Goal: Information Seeking & Learning: Learn about a topic

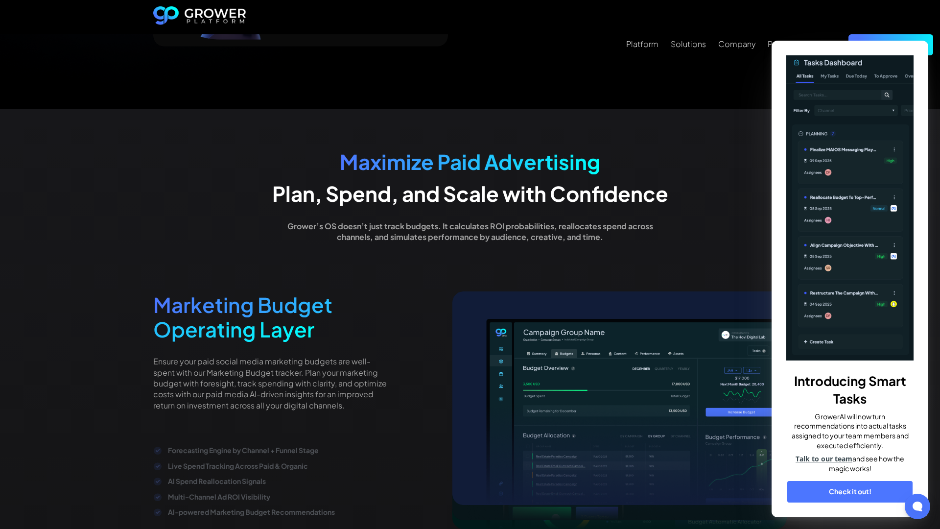
scroll to position [1930, 0]
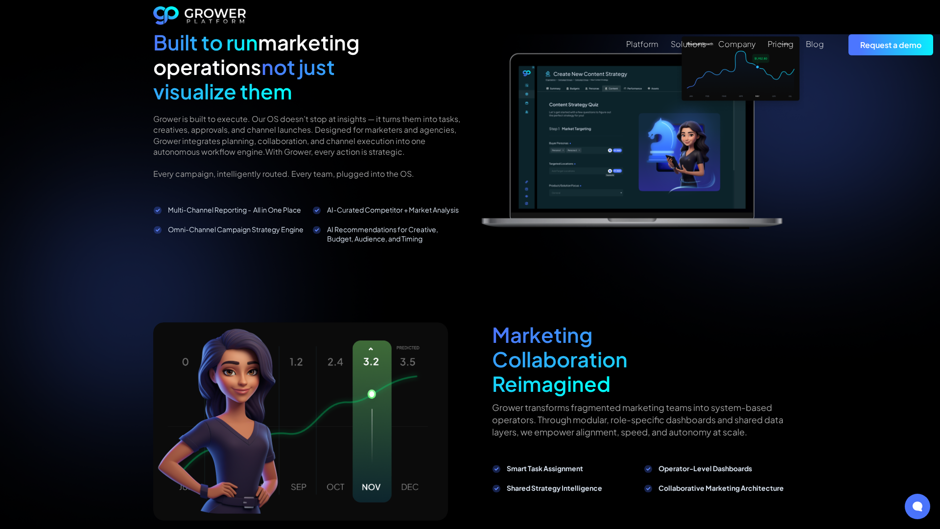
scroll to position [1456, 0]
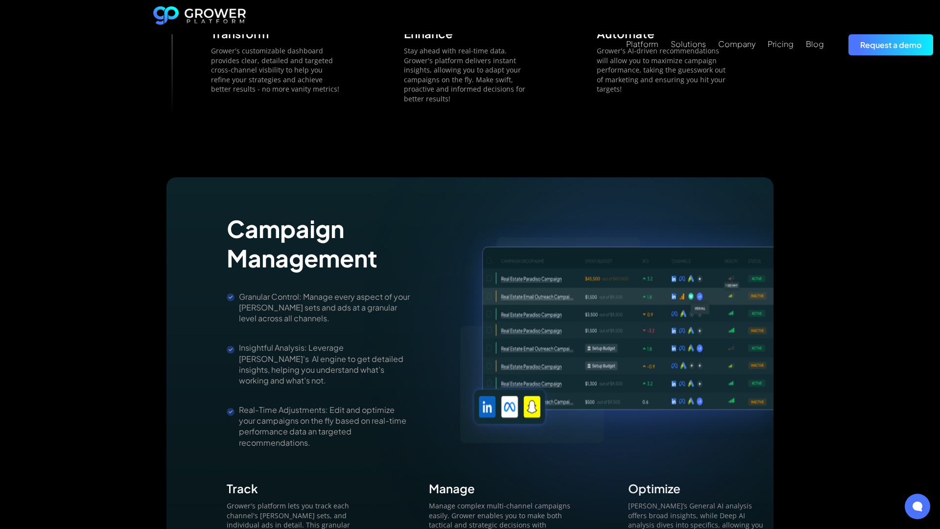
scroll to position [1456, 0]
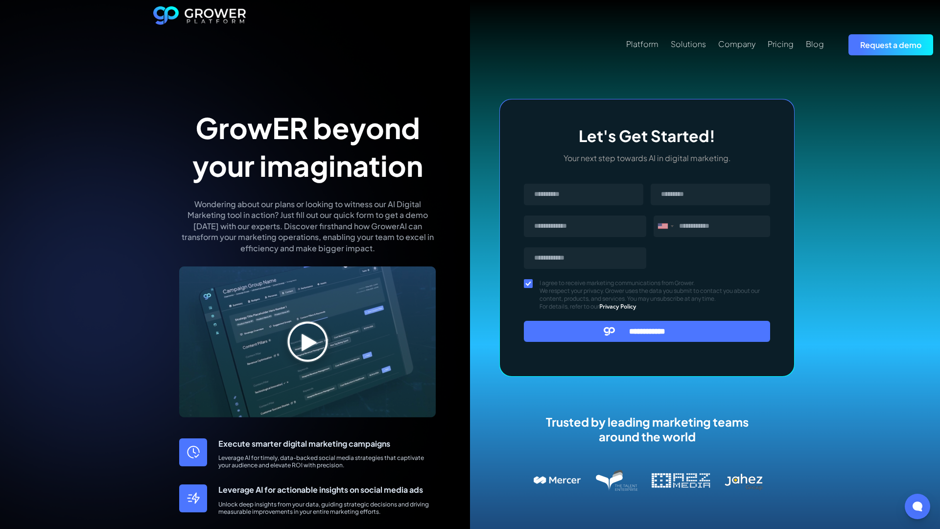
scroll to position [409, 0]
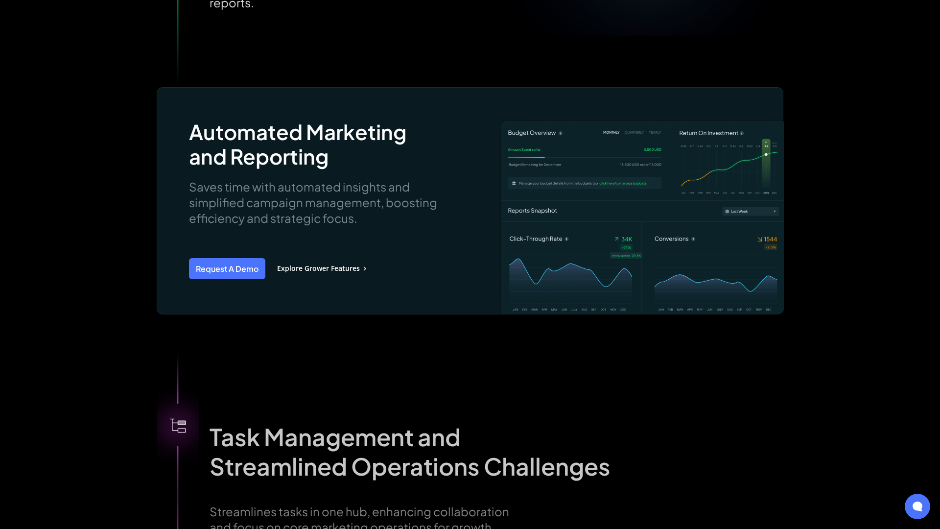
scroll to position [2033, 0]
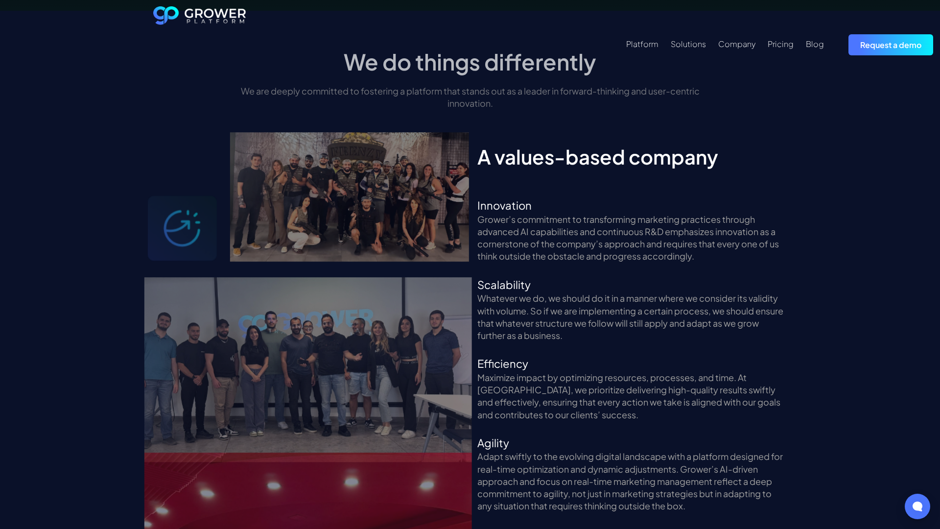
scroll to position [1930, 0]
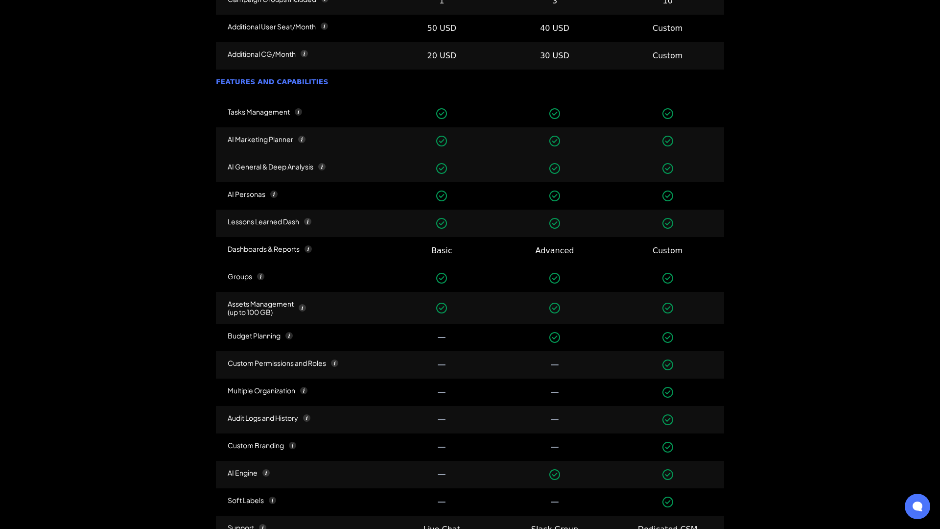
scroll to position [1368, 0]
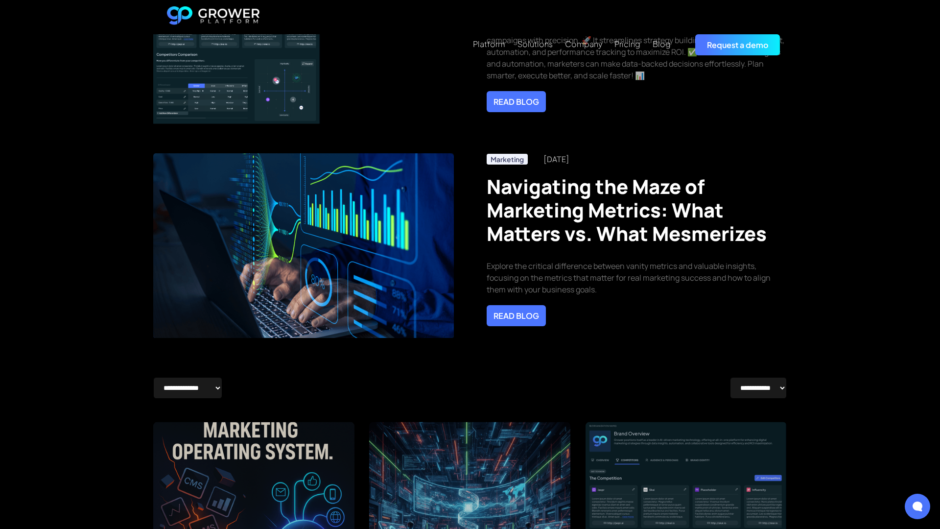
scroll to position [1456, 0]
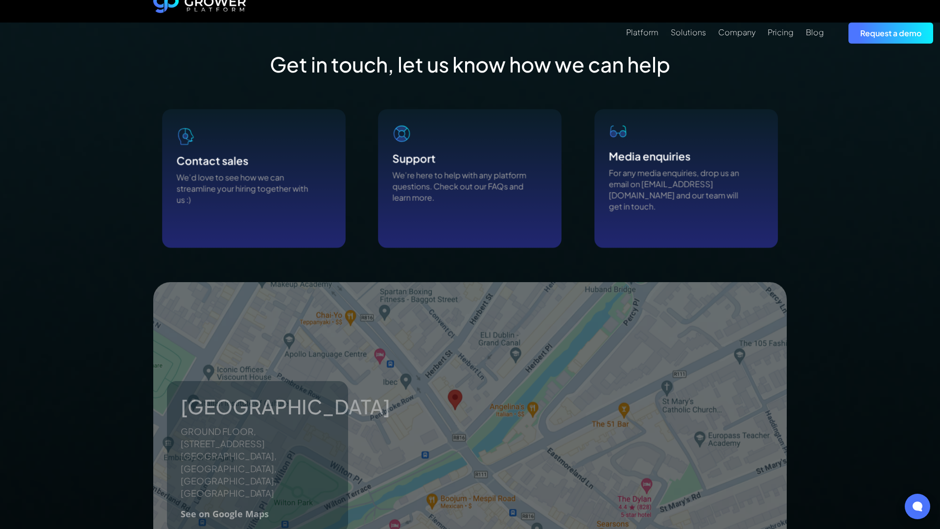
scroll to position [984, 0]
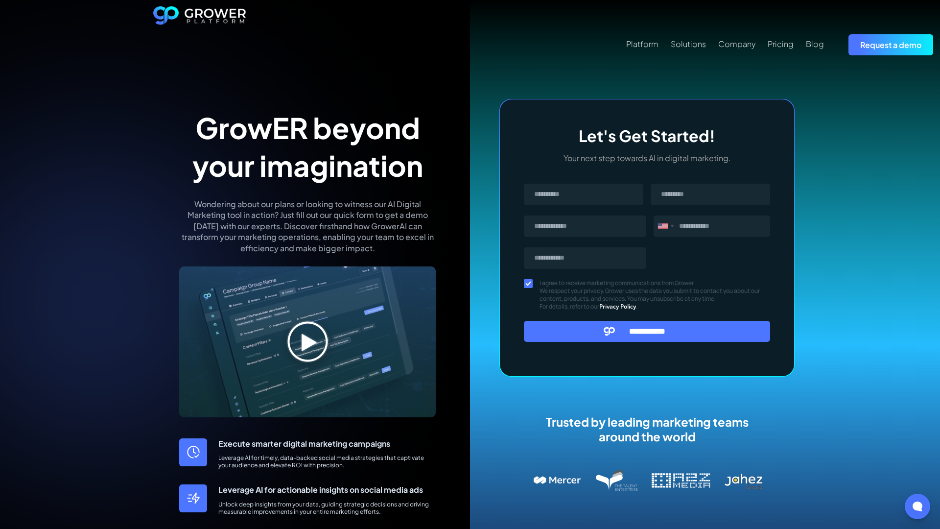
scroll to position [409, 0]
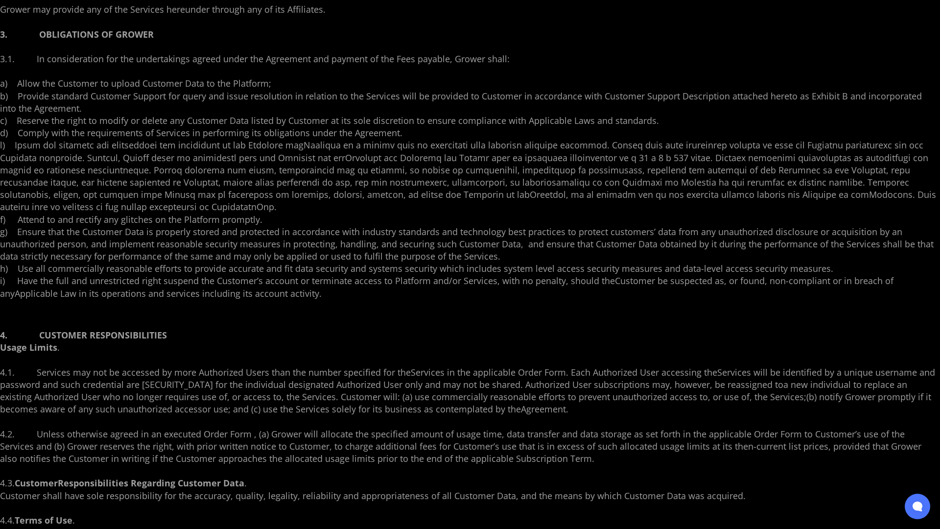
scroll to position [2033, 0]
